Goal: Find specific page/section: Find specific page/section

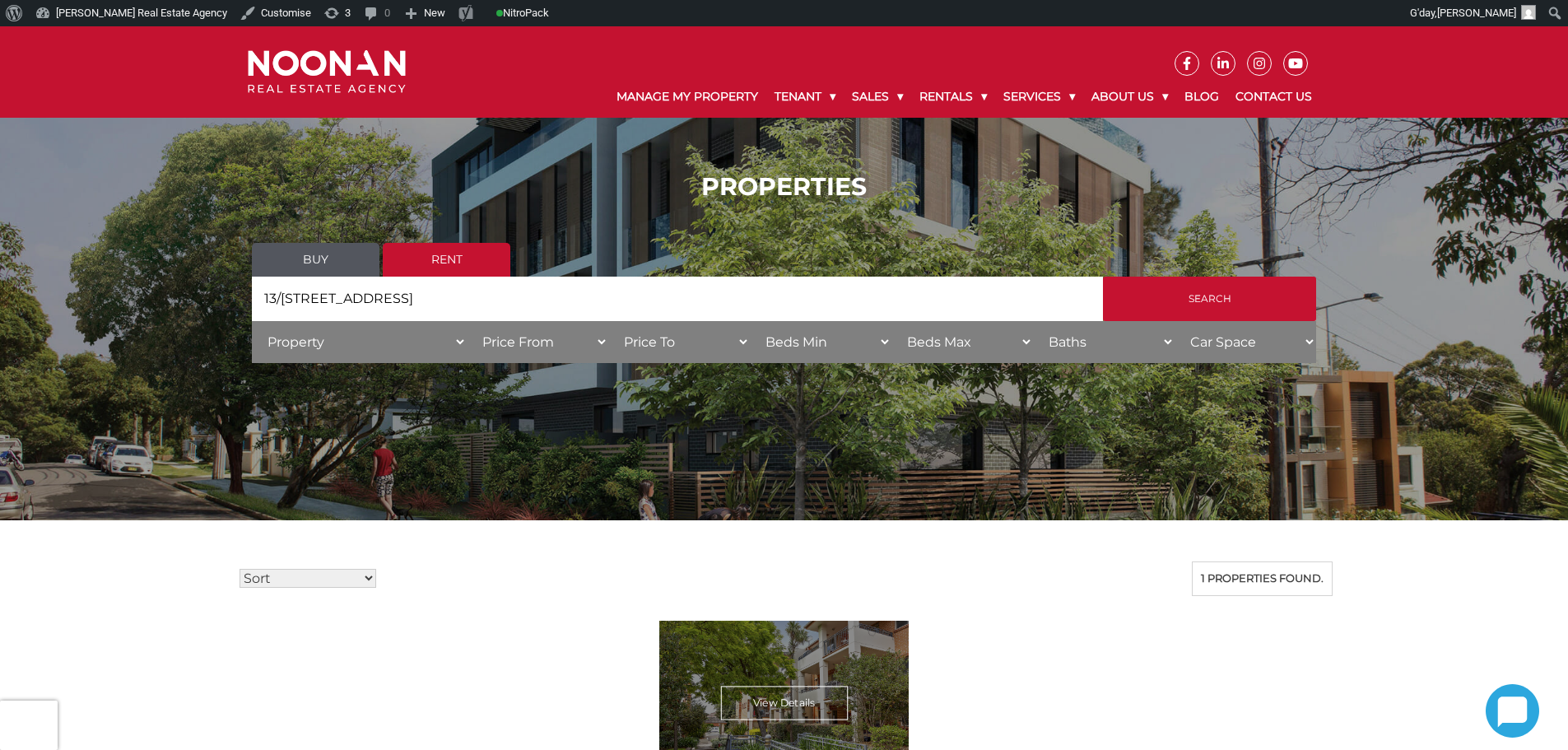
scroll to position [330, 0]
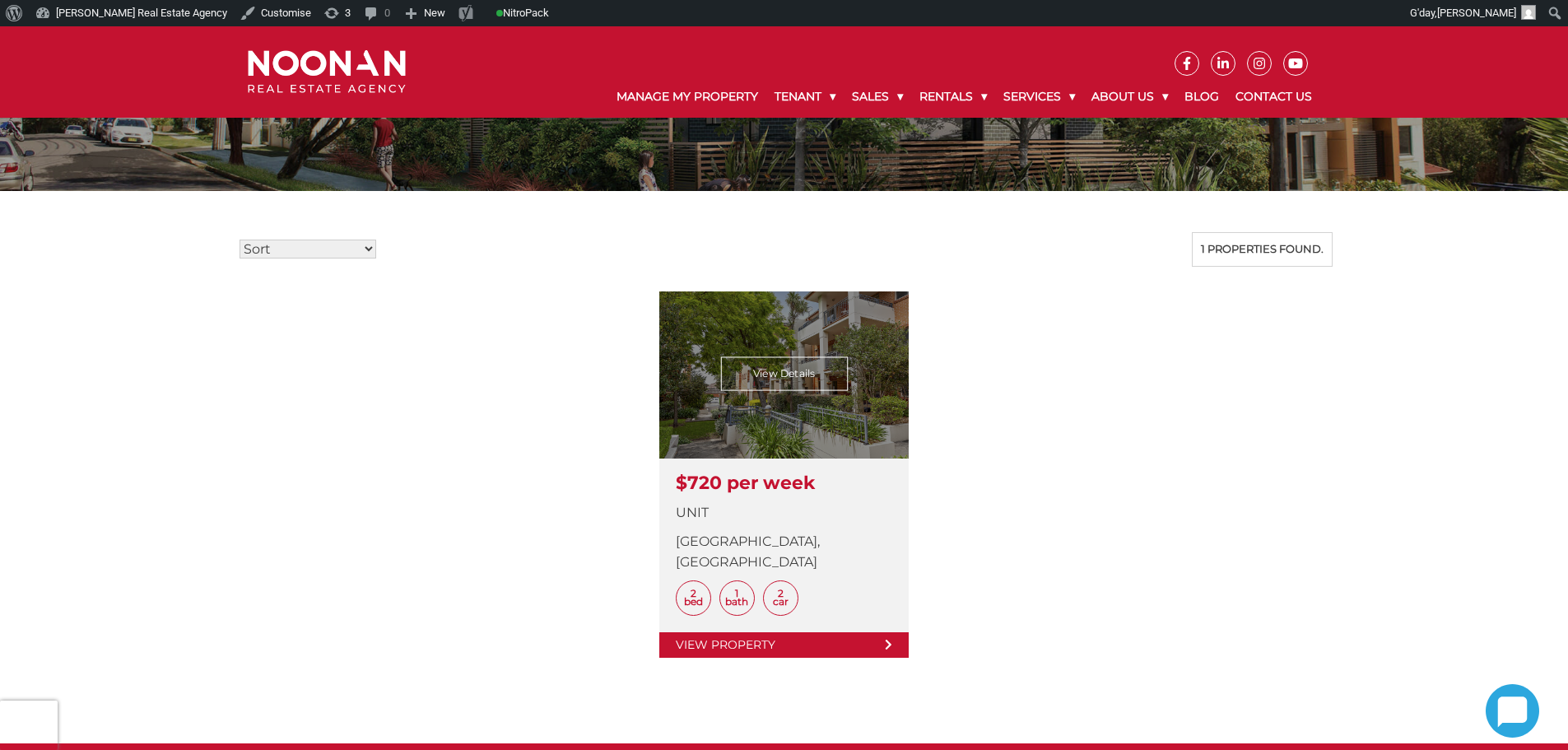
click at [750, 618] on link at bounding box center [784, 474] width 250 height 366
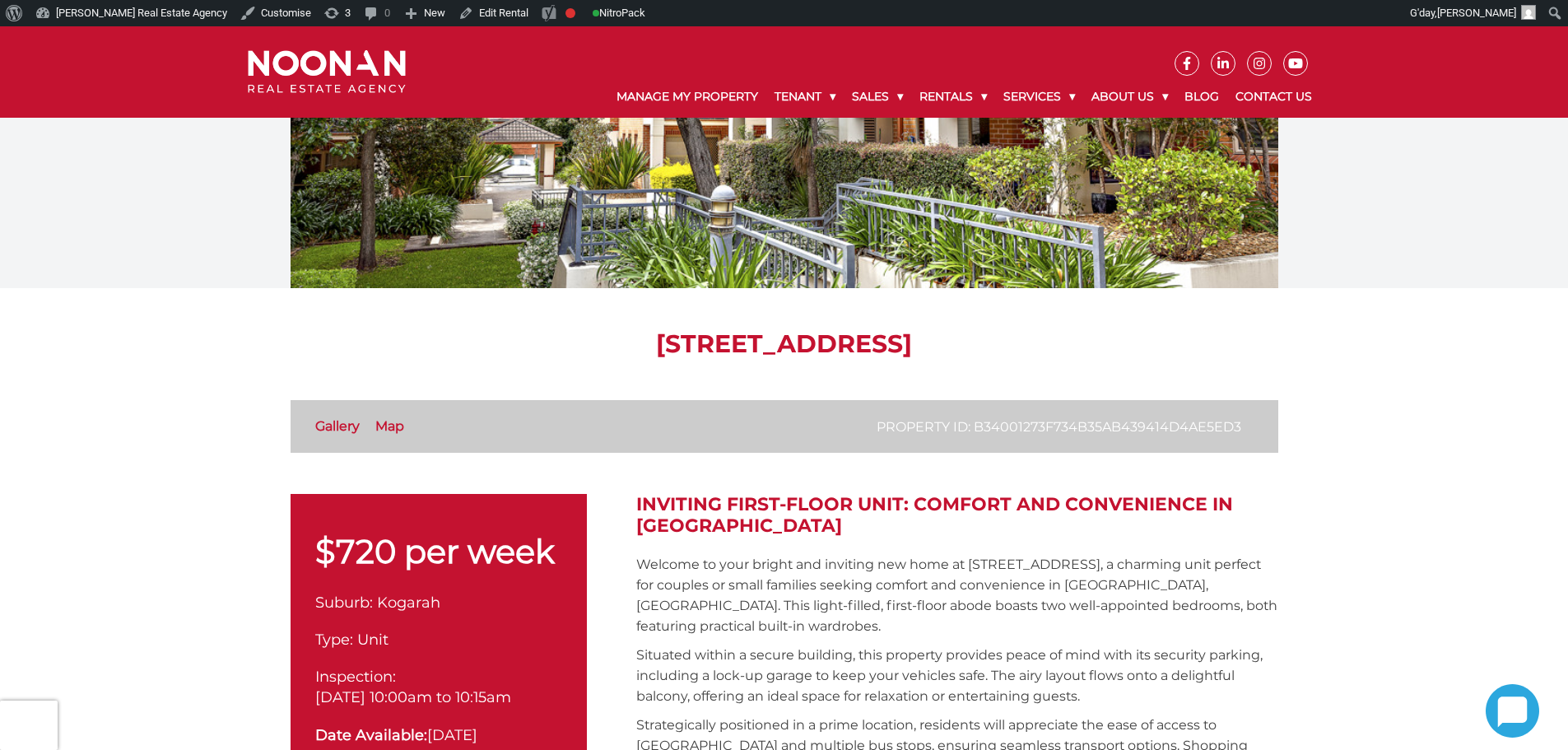
scroll to position [165, 0]
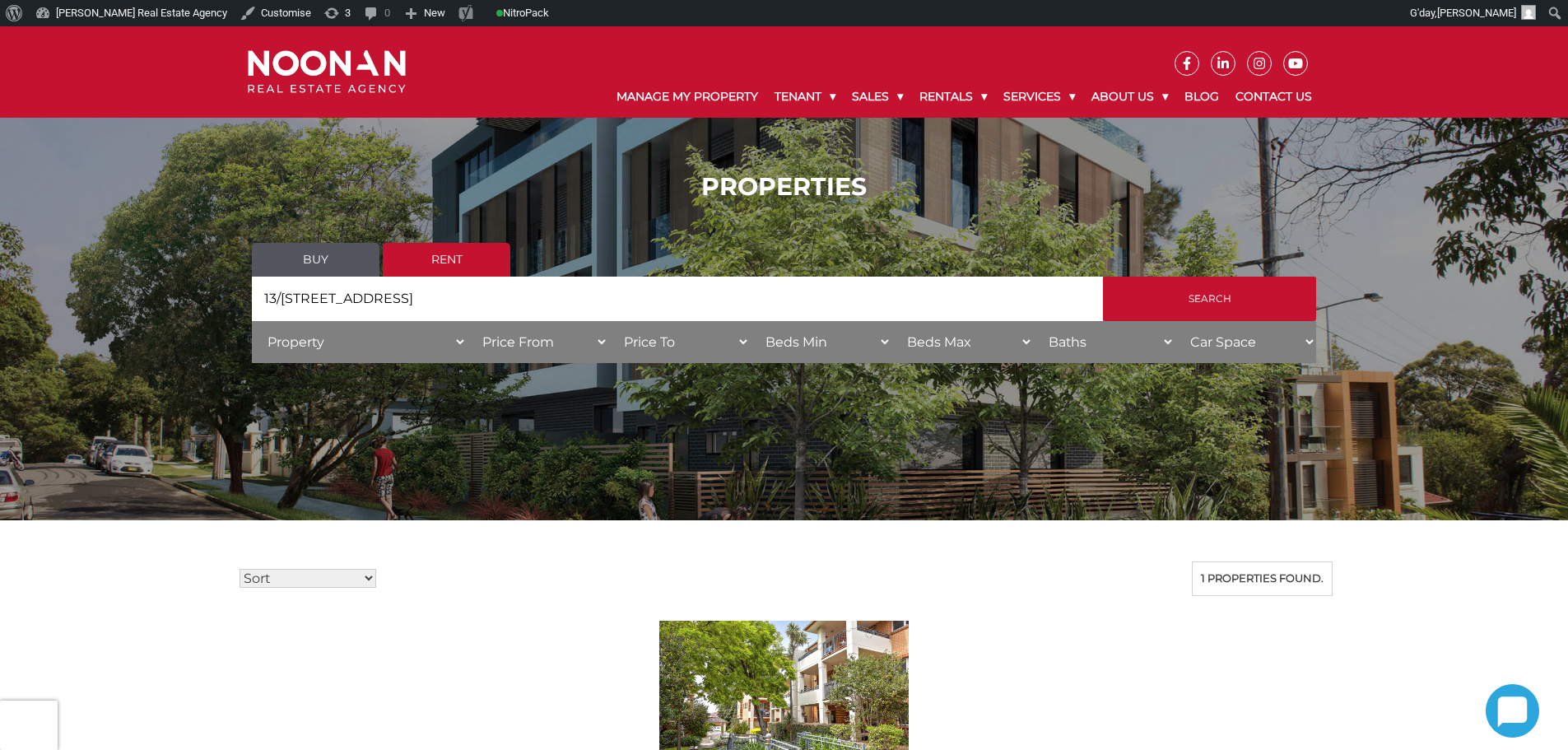
scroll to position [330, 0]
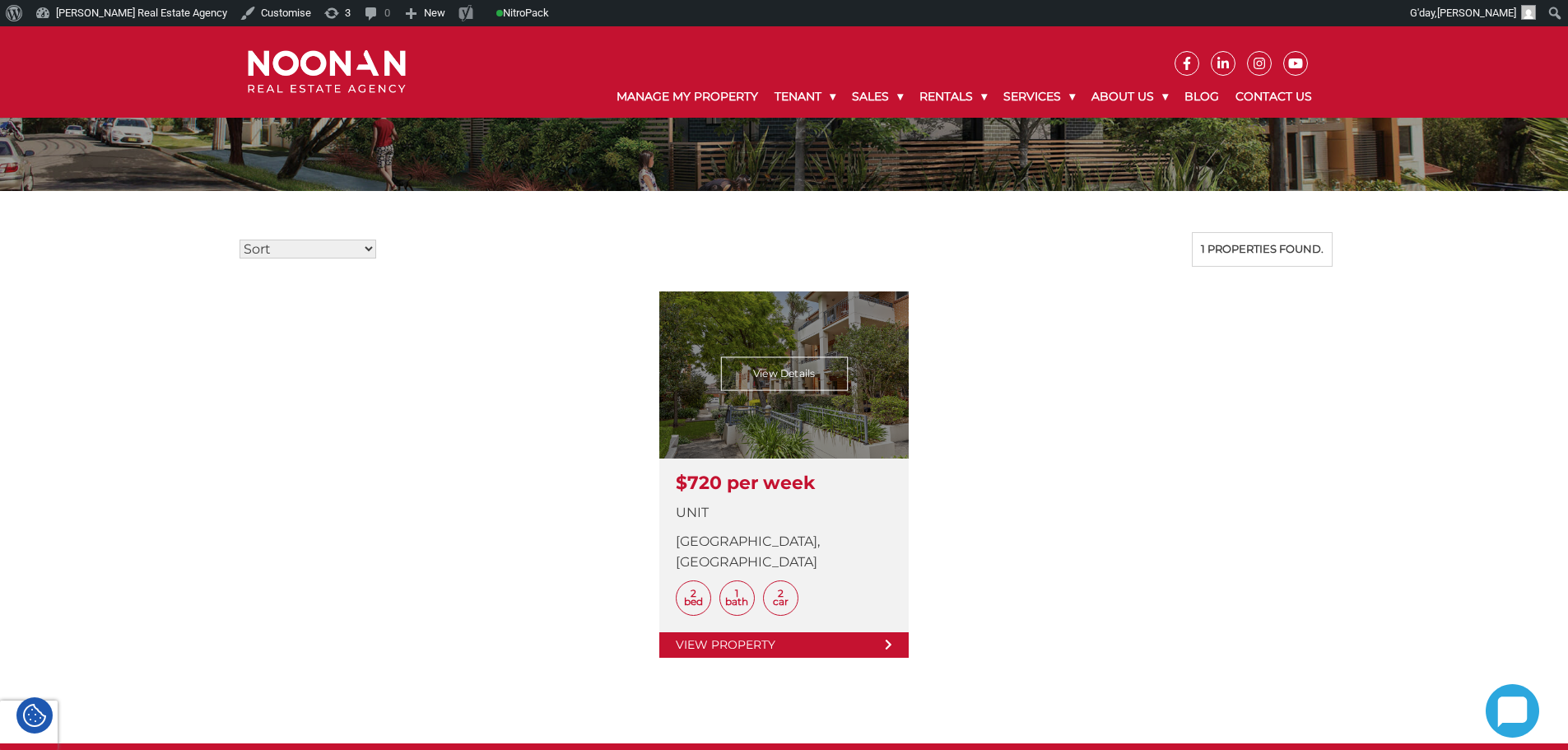
click at [826, 626] on link at bounding box center [784, 474] width 250 height 366
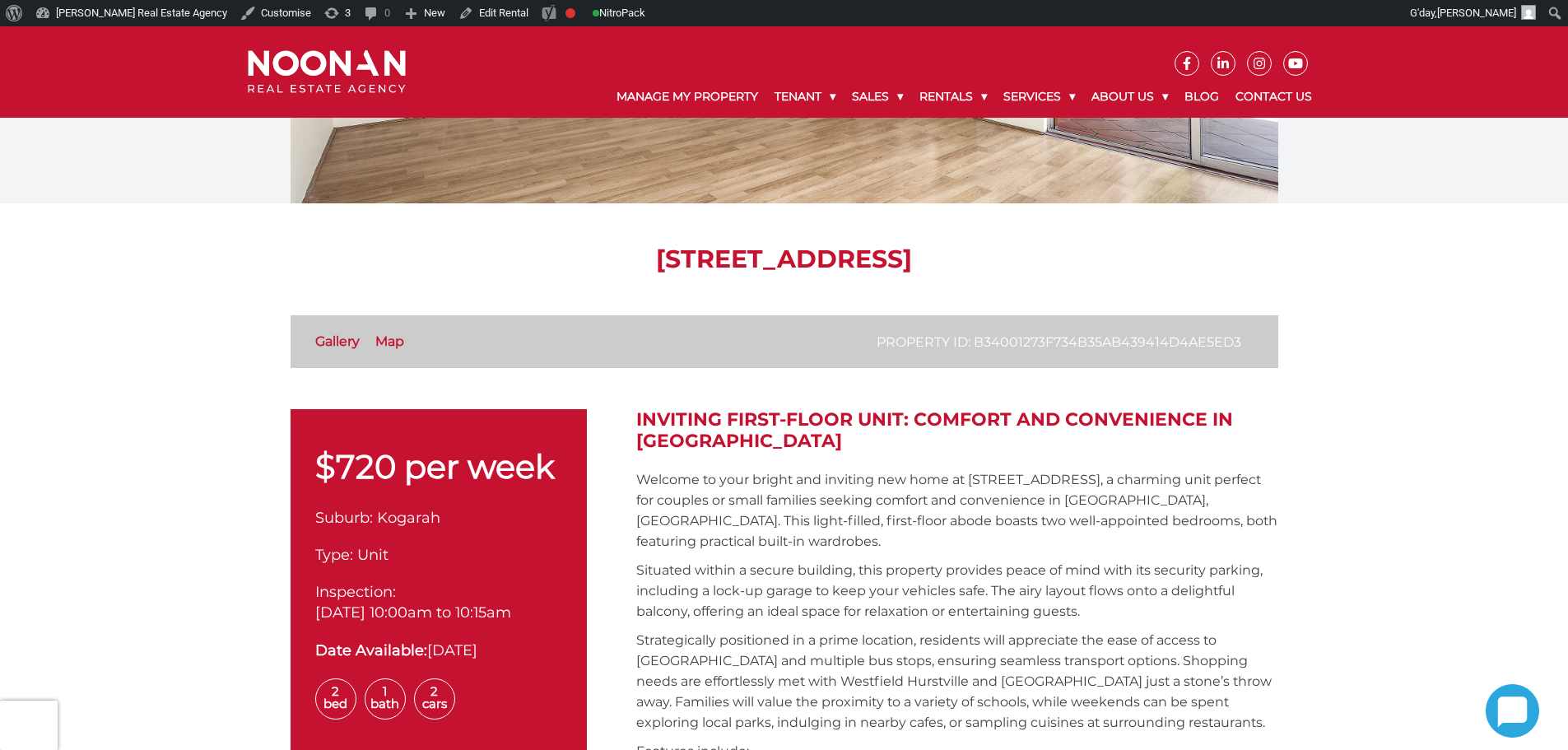
scroll to position [247, 0]
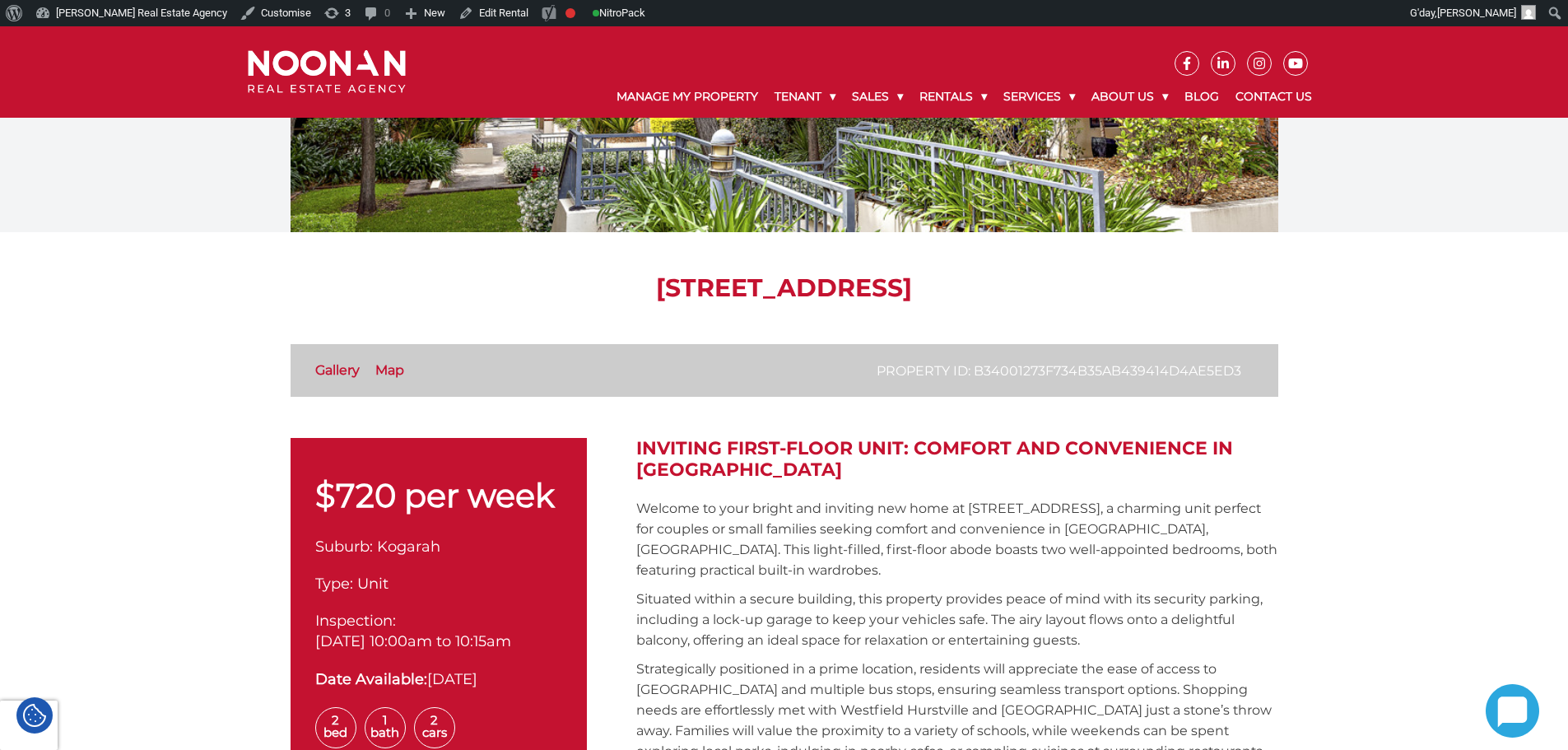
click at [838, 505] on p "Welcome to your bright and inviting new home at 13/227-241 Princes Highway, a c…" at bounding box center [957, 539] width 643 height 82
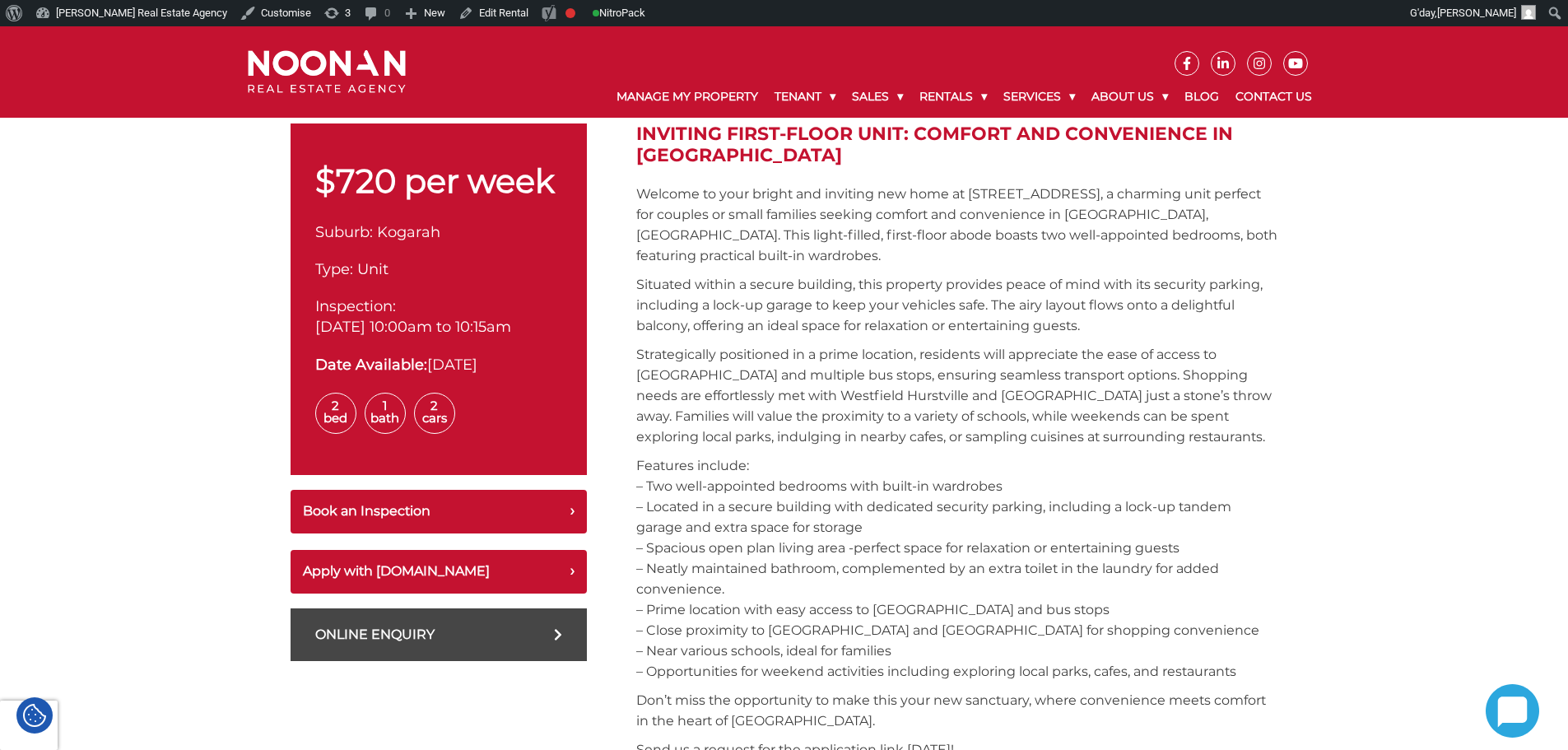
scroll to position [577, 0]
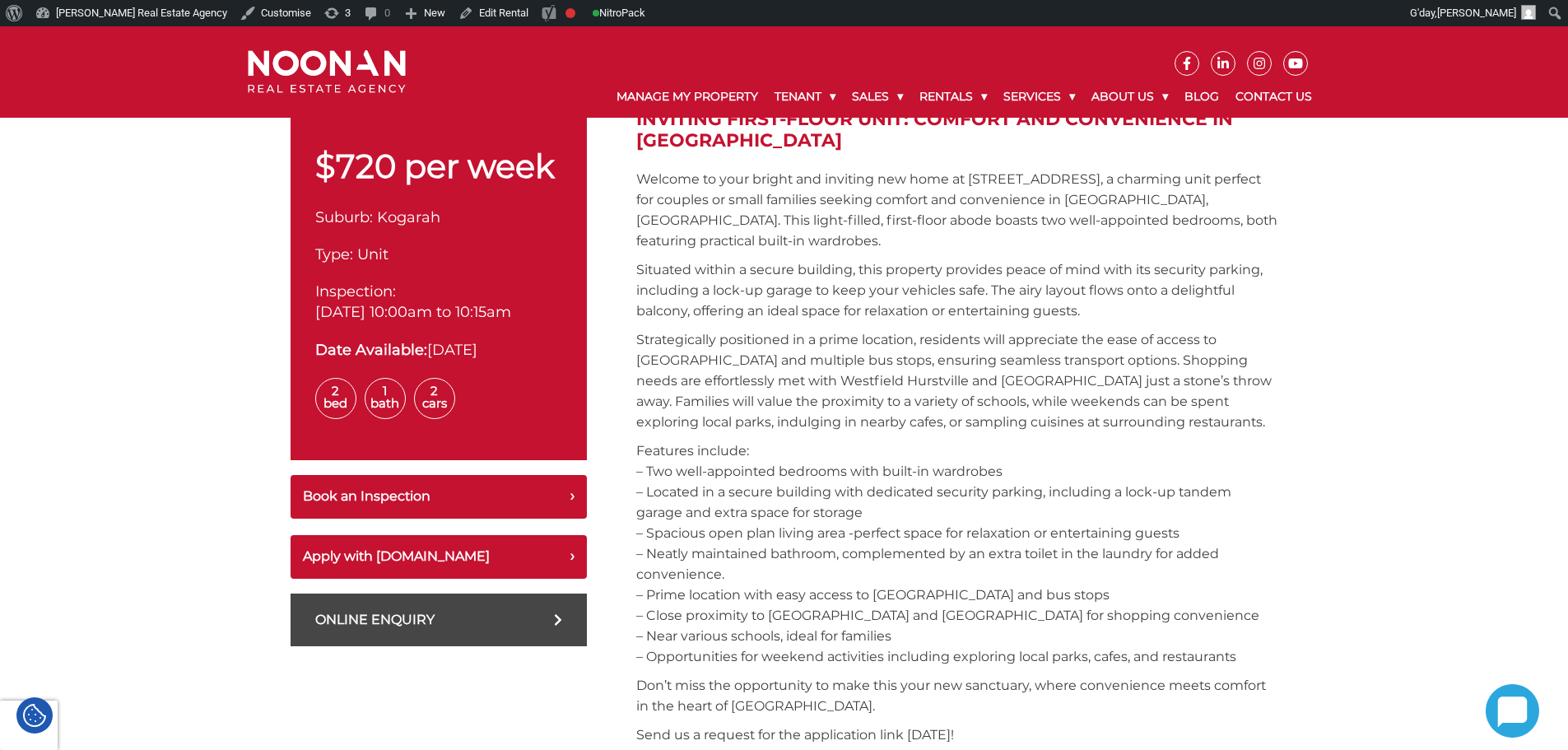
drag, startPoint x: 932, startPoint y: 582, endPoint x: 876, endPoint y: 553, distance: 63.1
click at [876, 553] on p "Features include: – Two well-appointed bedrooms with built-in wardrobes – Locat…" at bounding box center [957, 553] width 643 height 226
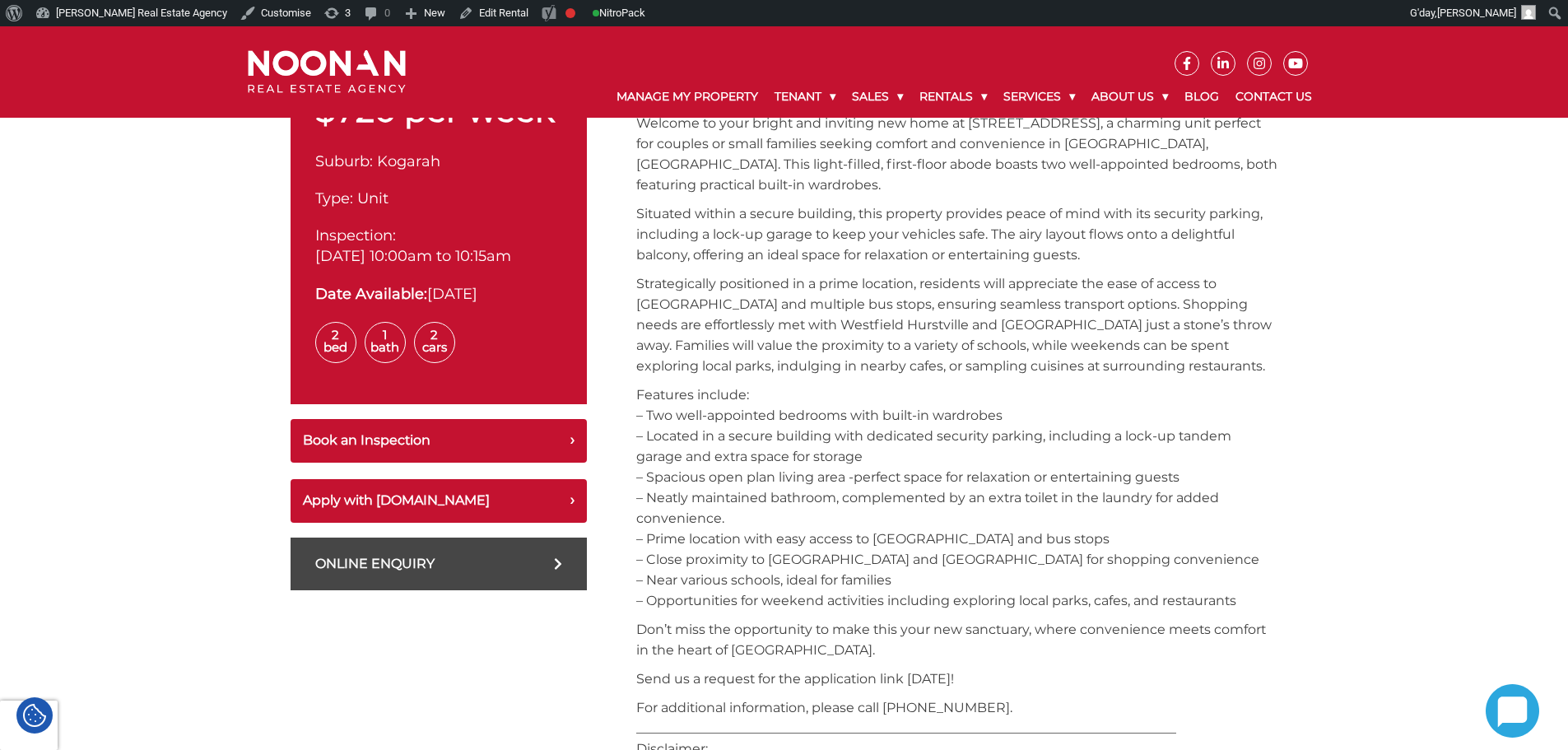
scroll to position [659, 0]
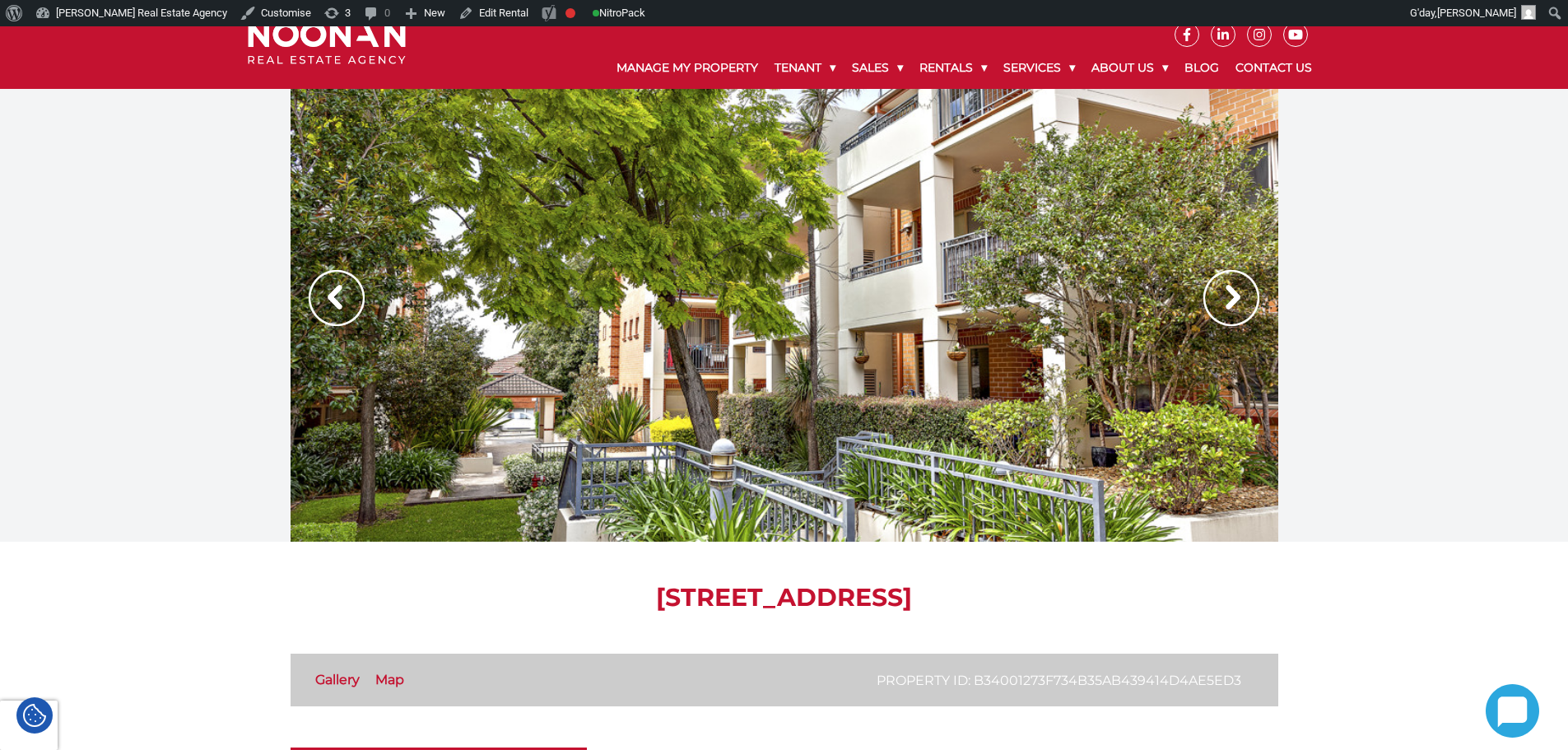
scroll to position [0, 0]
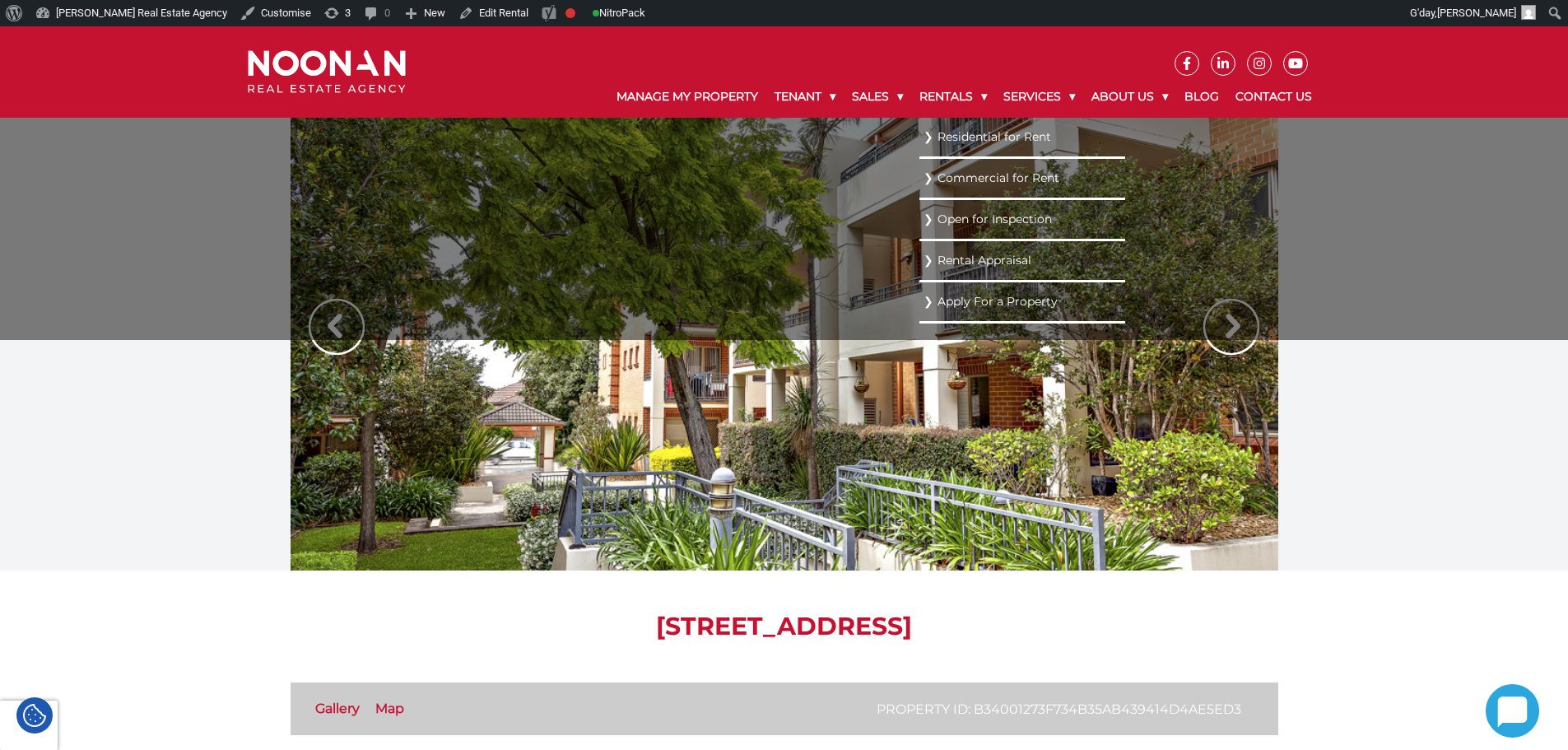
click at [951, 144] on link "Residential for Rent" at bounding box center [1022, 137] width 198 height 22
